Goal: Information Seeking & Learning: Learn about a topic

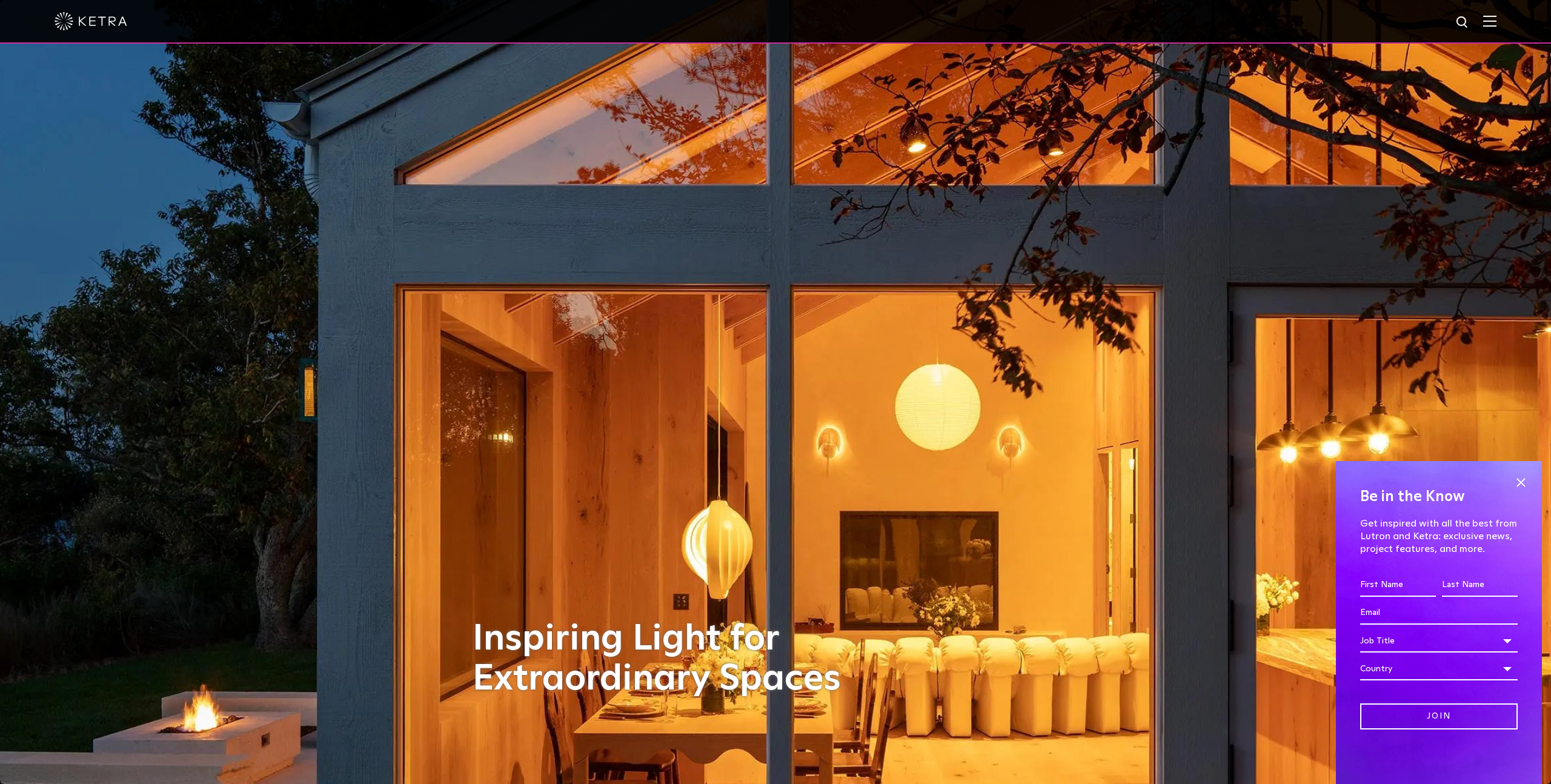
click at [1494, 20] on img at bounding box center [1490, 21] width 13 height 11
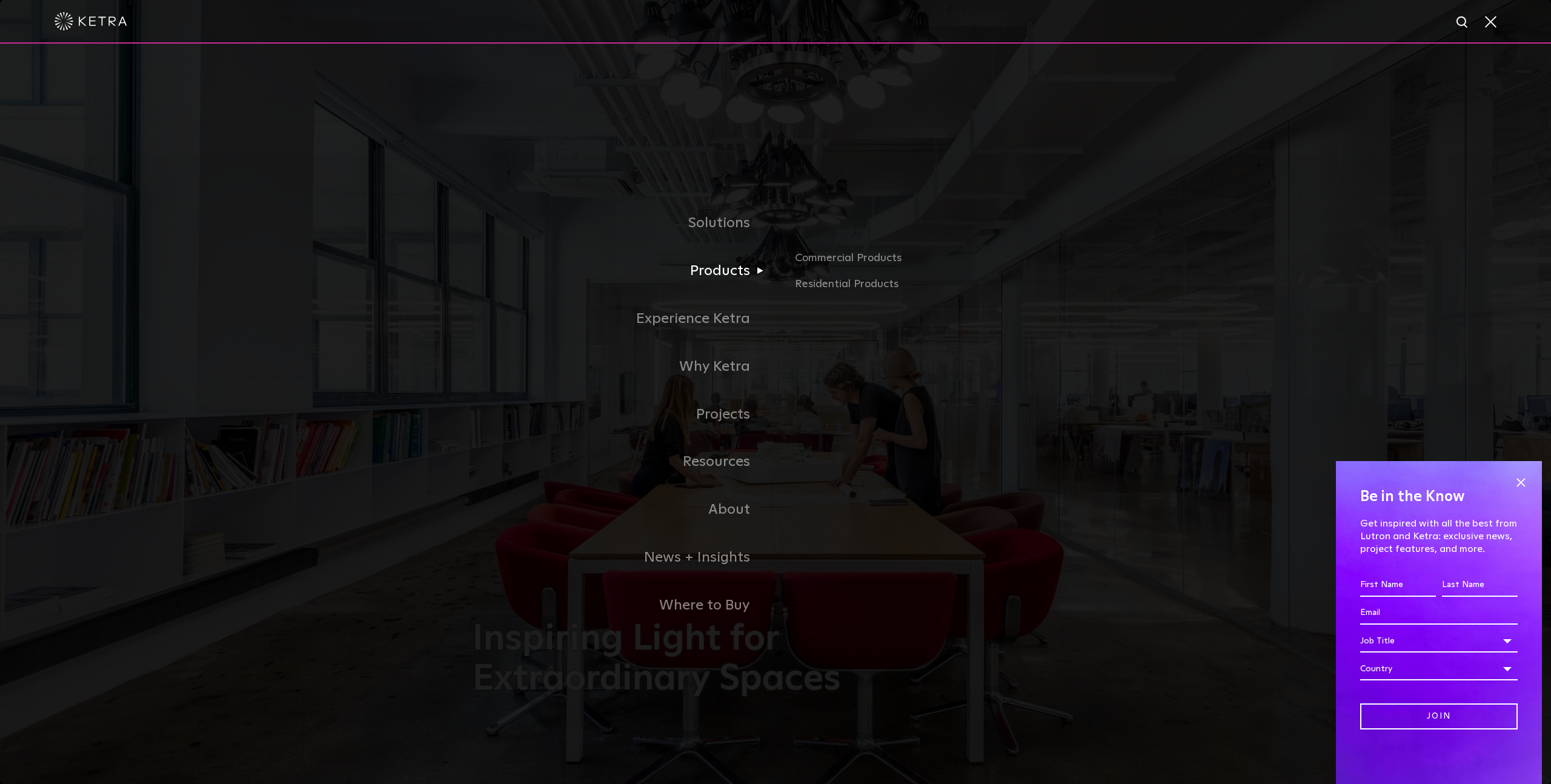
click at [734, 264] on link "Products" at bounding box center [624, 271] width 303 height 48
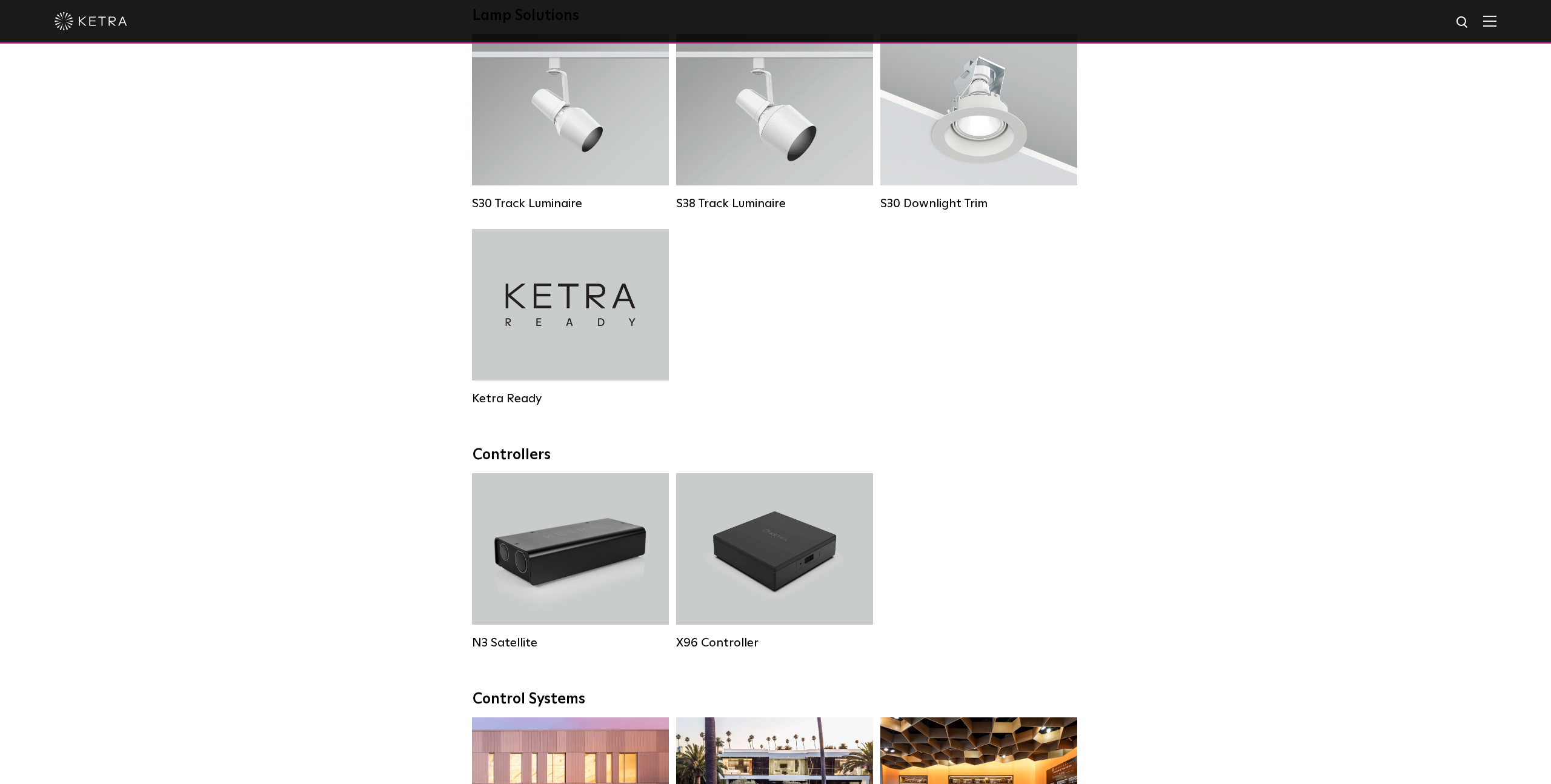
scroll to position [1161, 0]
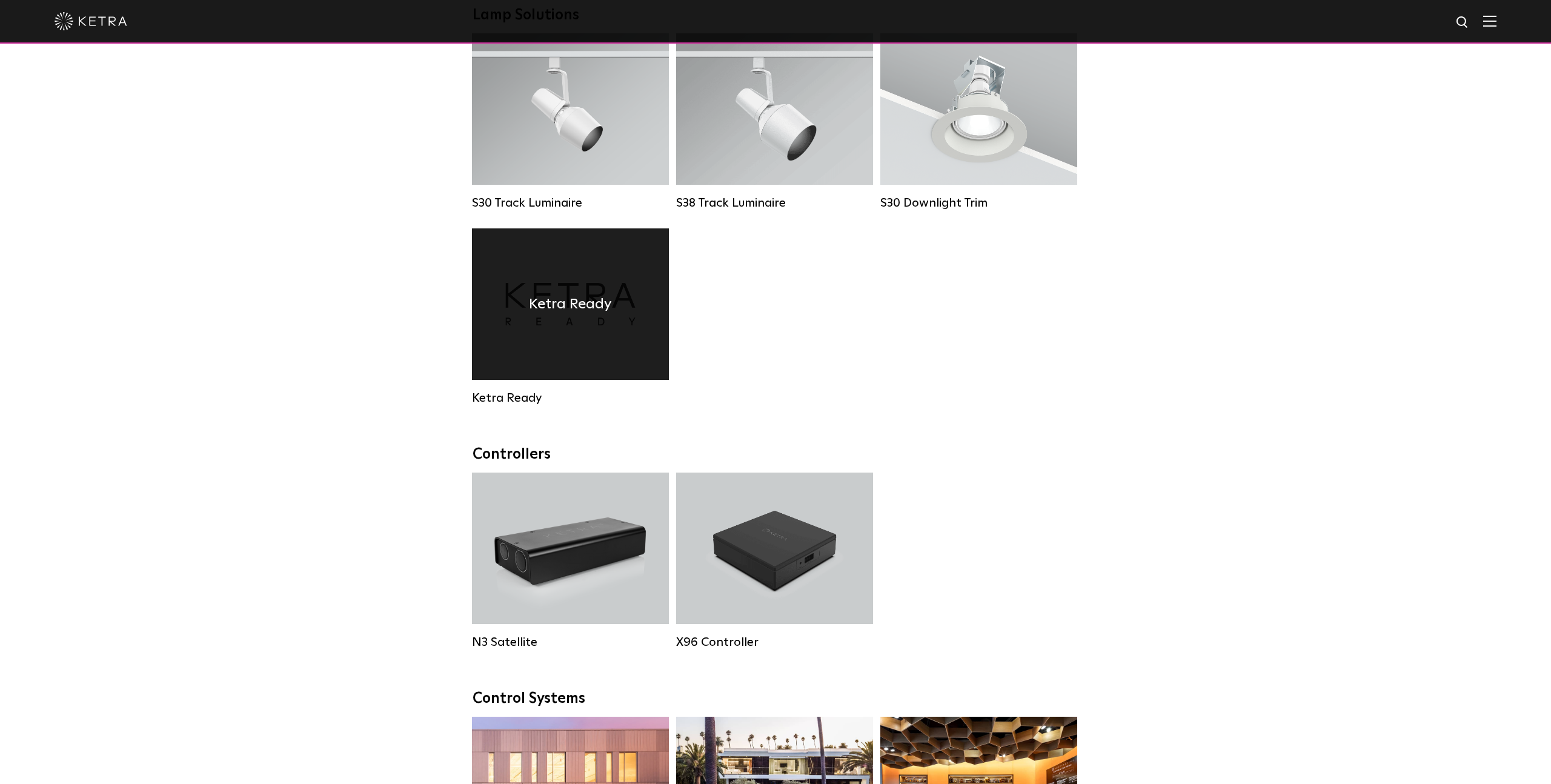
click at [595, 340] on div "Ketra Ready" at bounding box center [570, 304] width 197 height 151
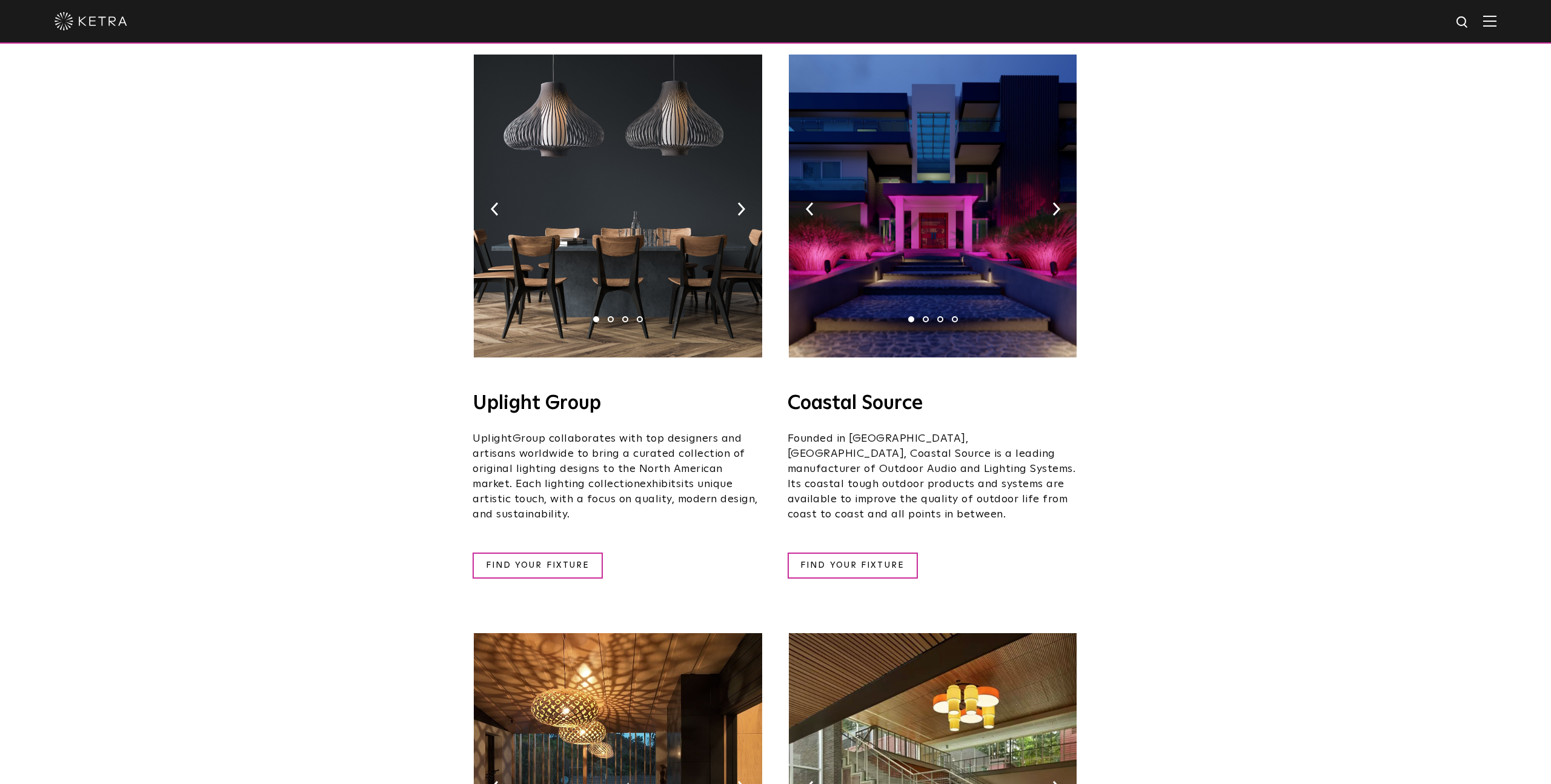
scroll to position [201, 0]
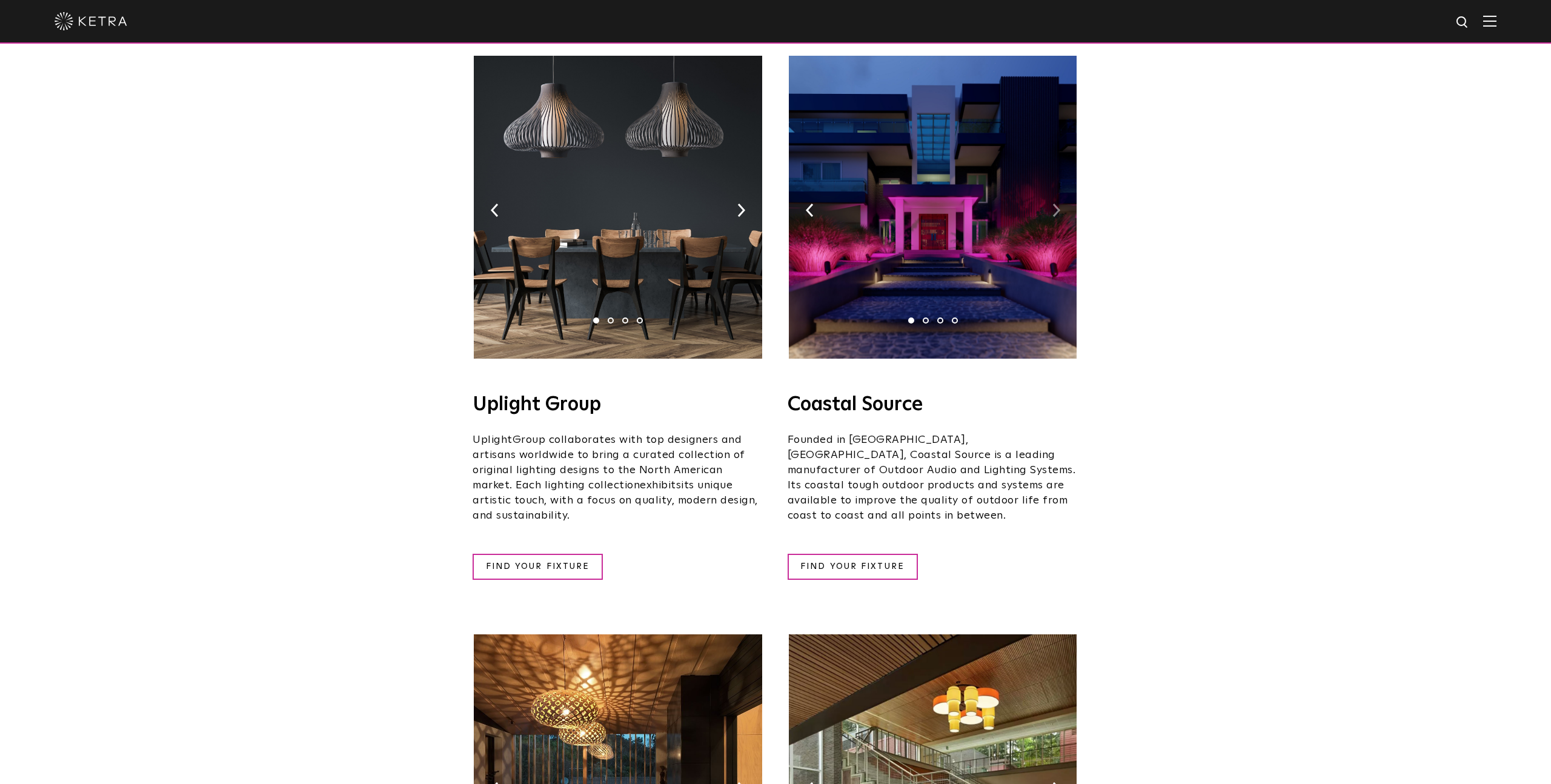
click at [1056, 204] on img at bounding box center [1056, 210] width 8 height 13
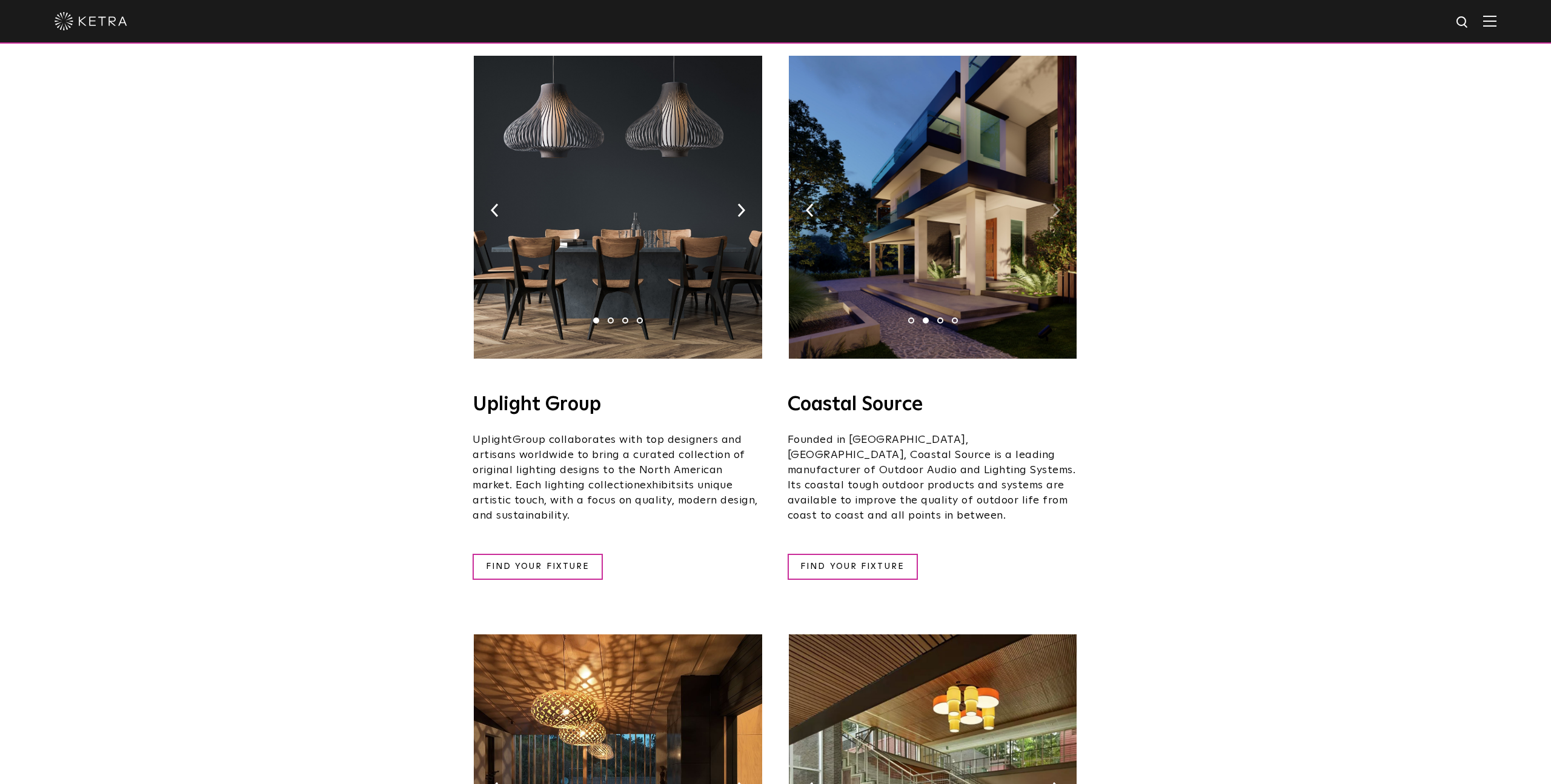
click at [1056, 204] on img at bounding box center [1056, 210] width 8 height 13
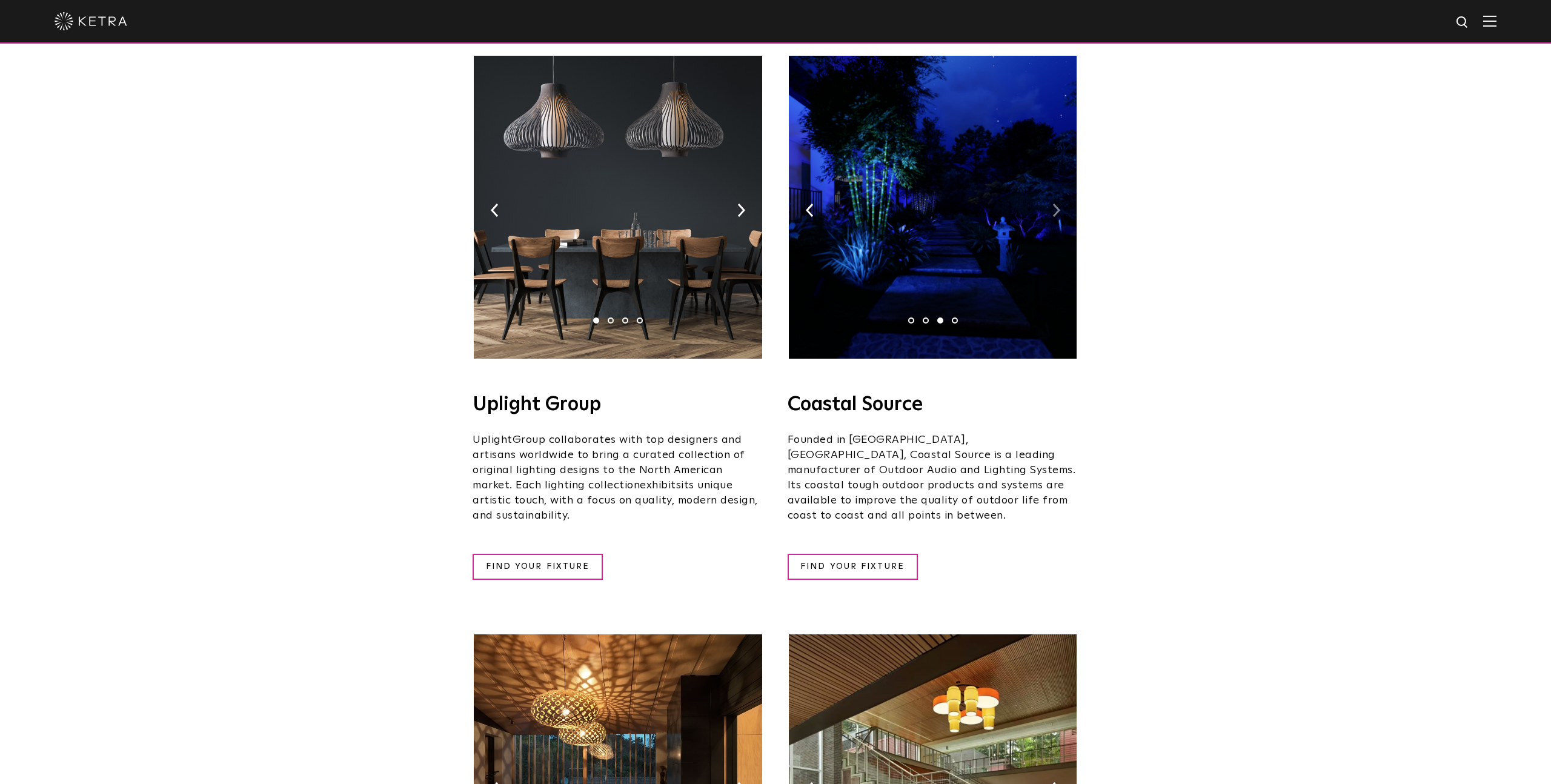
click at [1056, 204] on img at bounding box center [1056, 210] width 8 height 13
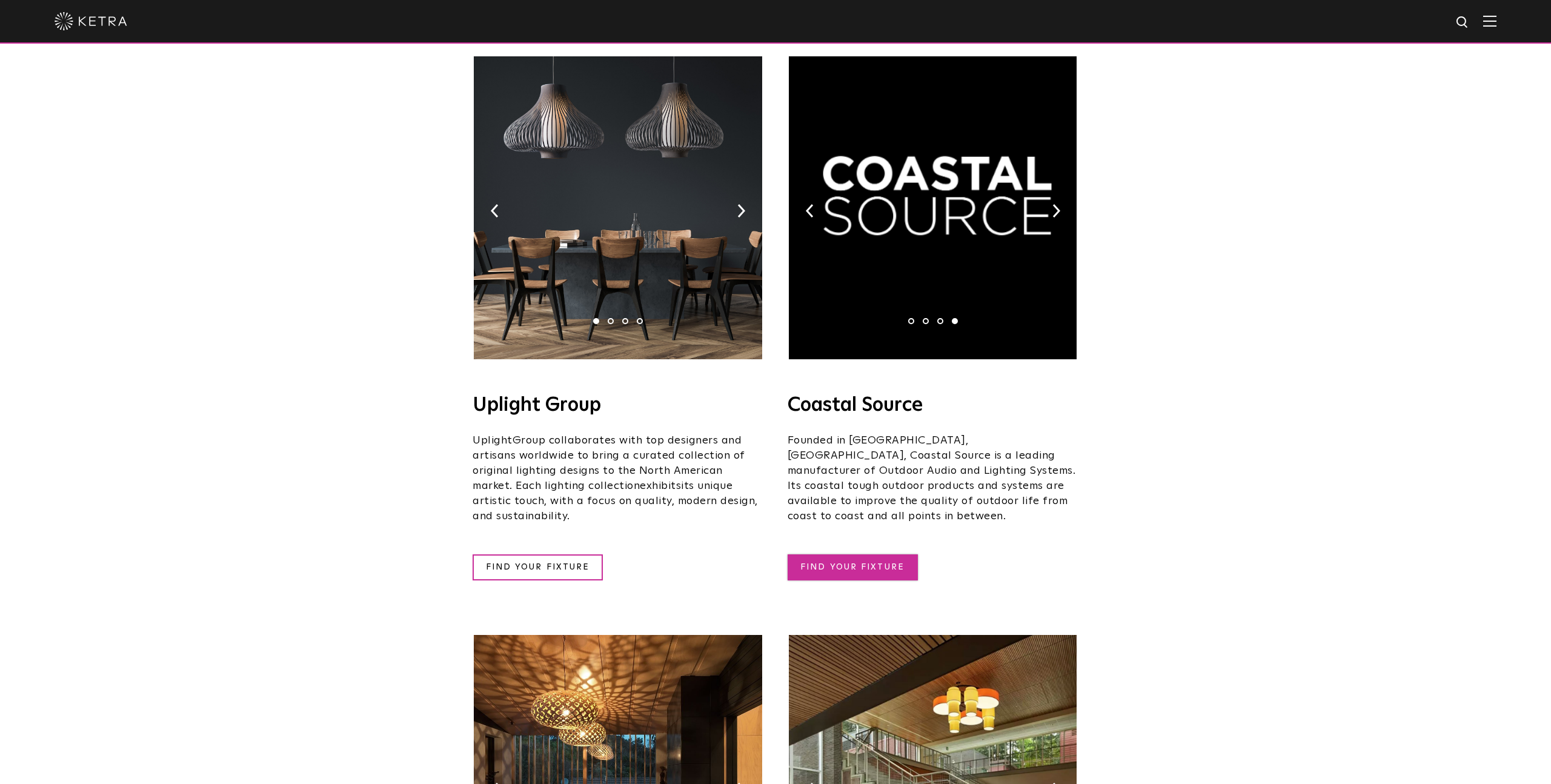
click at [854, 554] on link "FIND YOUR FIXTURE" at bounding box center [852, 567] width 130 height 26
drag, startPoint x: 306, startPoint y: 206, endPoint x: 305, endPoint y: 199, distance: 7.1
